Goal: Task Accomplishment & Management: Manage account settings

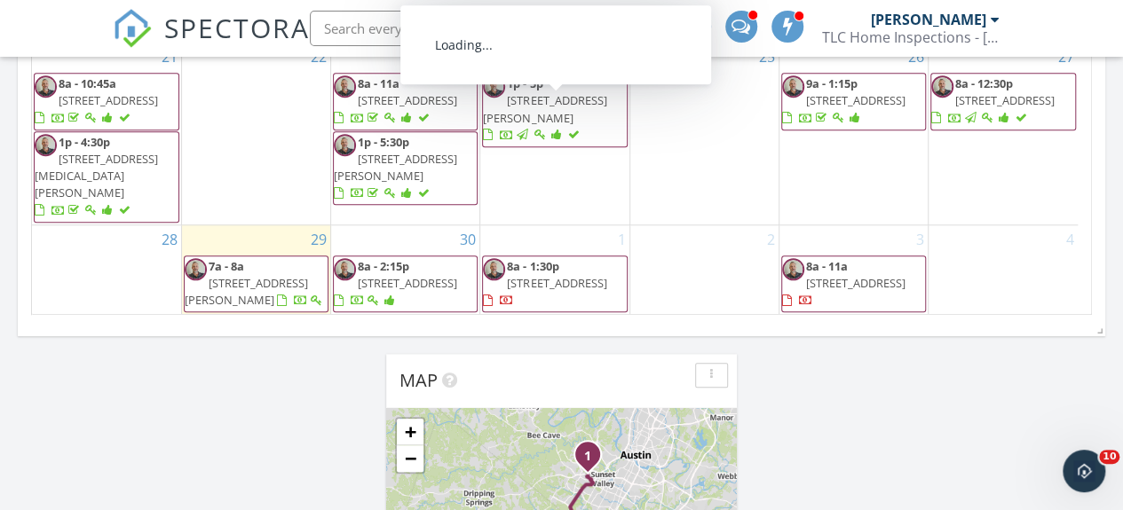
scroll to position [710, 0]
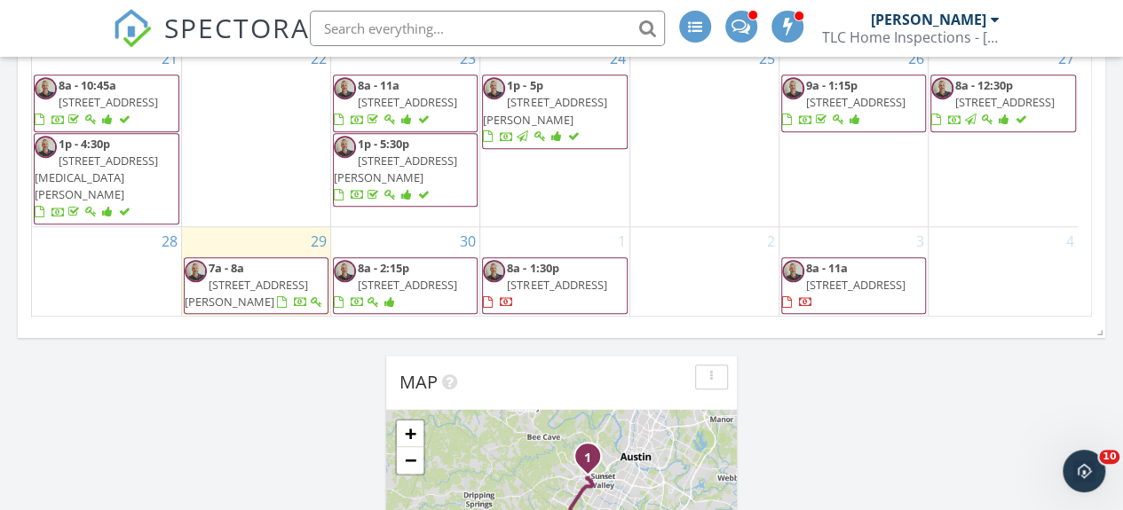
click at [238, 277] on span "6100 Smith Oak Trl , Austin 78749" at bounding box center [246, 293] width 123 height 33
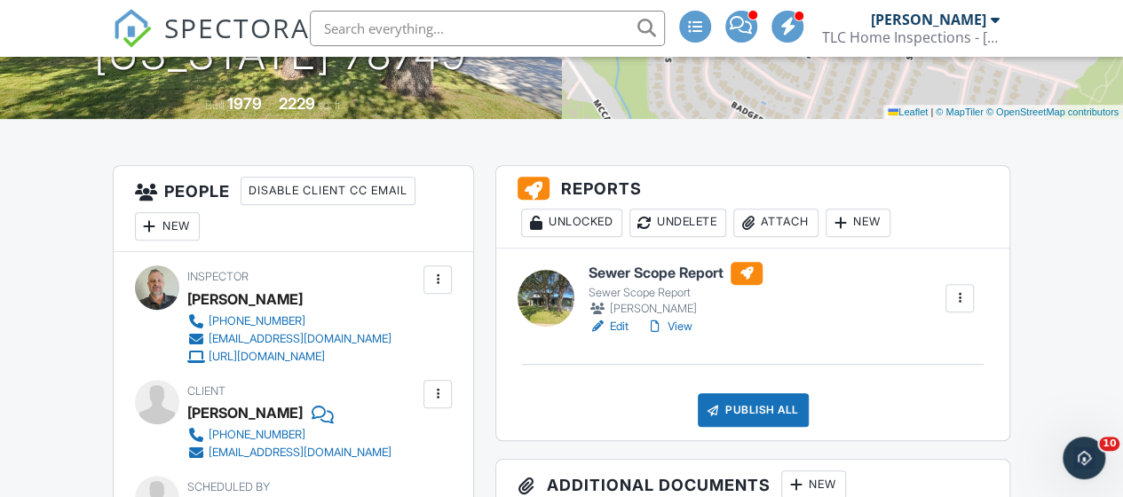
click at [620, 324] on link "Edit" at bounding box center [609, 327] width 40 height 18
click at [616, 325] on link "Edit" at bounding box center [609, 327] width 40 height 18
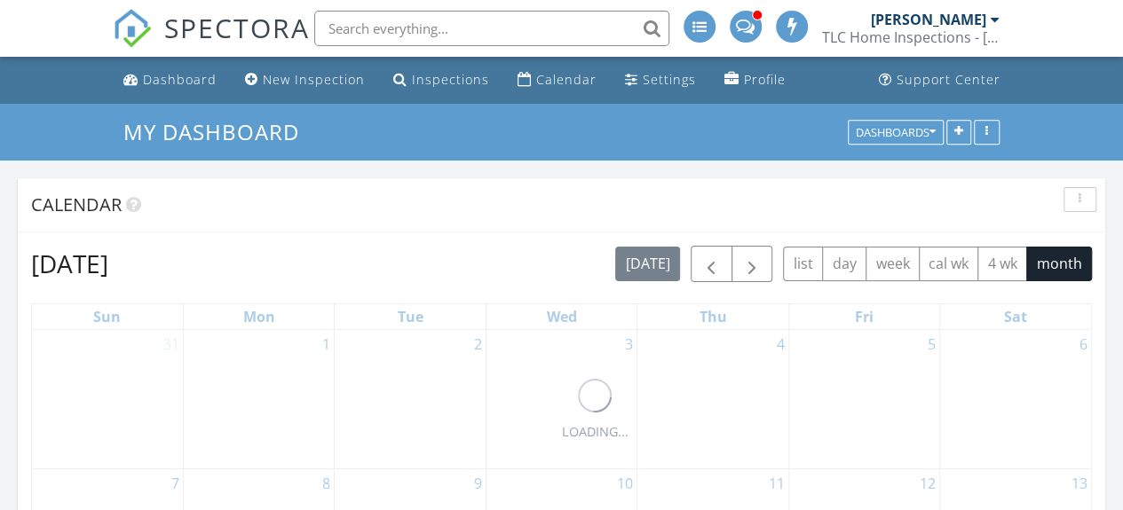
scroll to position [9, 9]
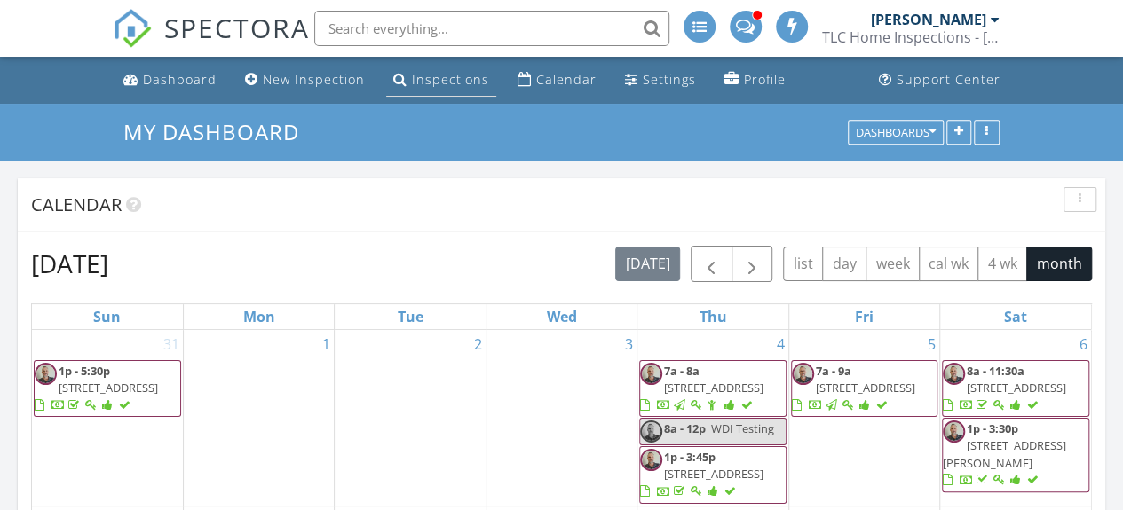
click at [446, 77] on div "Inspections" at bounding box center [450, 79] width 77 height 17
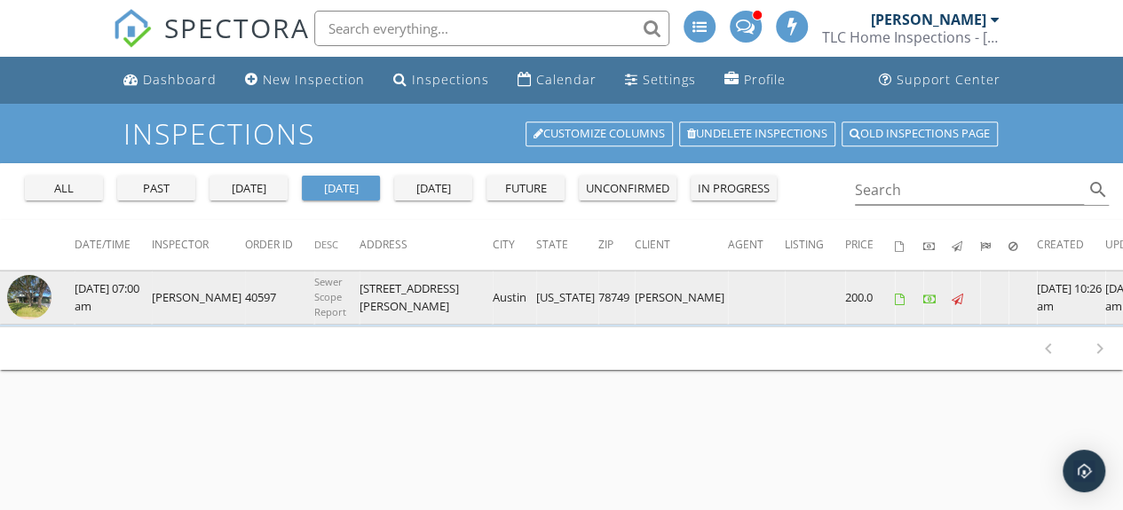
click at [462, 302] on td "6100 Smith Oak Trl" at bounding box center [426, 298] width 133 height 54
click at [32, 287] on img at bounding box center [29, 297] width 44 height 44
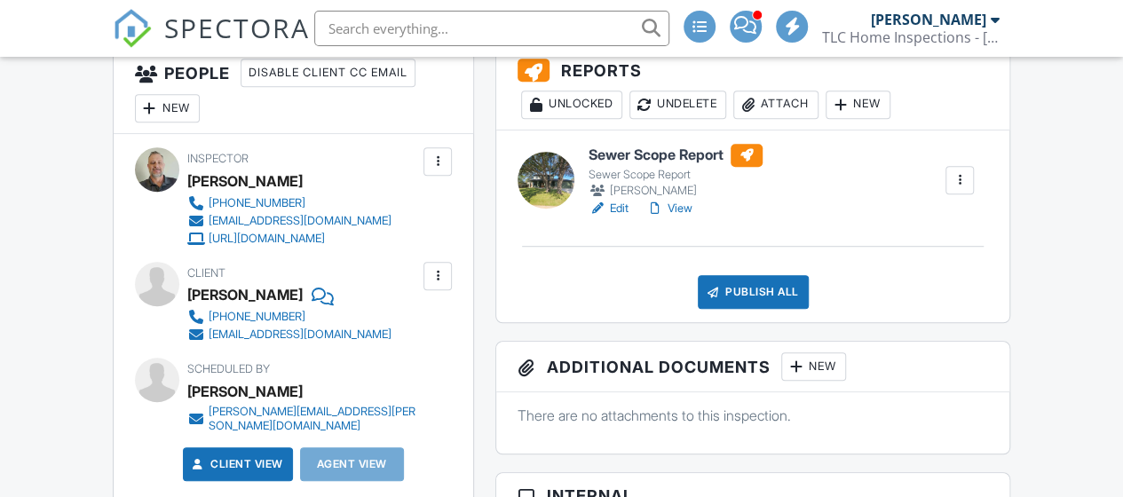
click at [614, 202] on link "Edit" at bounding box center [609, 209] width 40 height 18
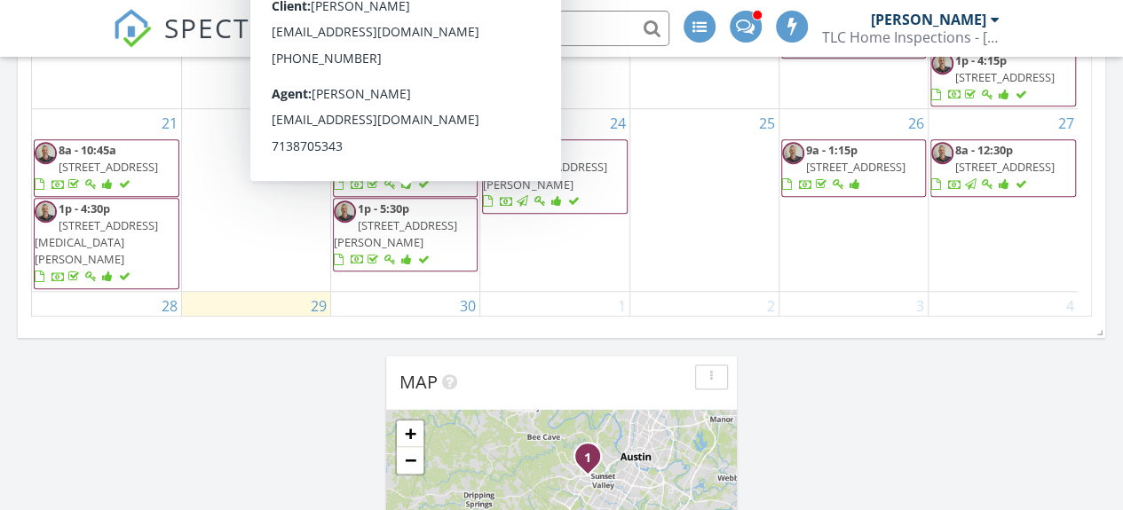
scroll to position [75, 0]
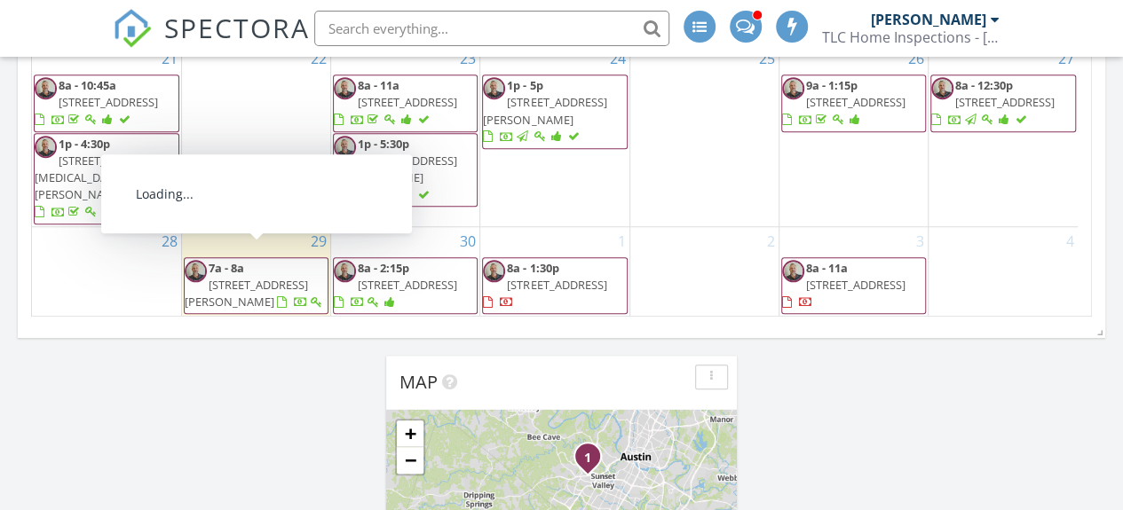
click at [262, 277] on span "[STREET_ADDRESS][PERSON_NAME]" at bounding box center [246, 293] width 123 height 33
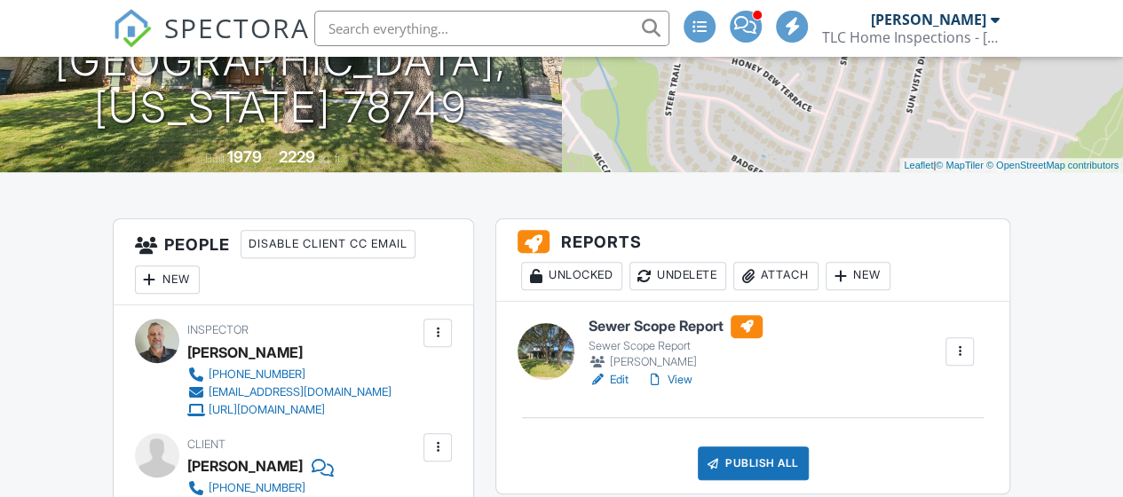
scroll to position [355, 0]
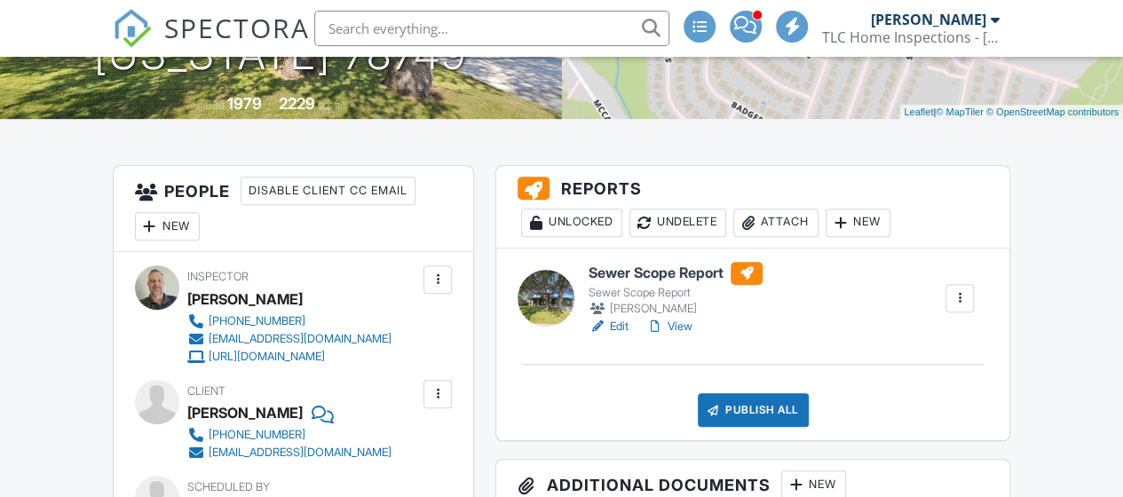
click at [620, 322] on link "Edit" at bounding box center [609, 327] width 40 height 18
